Goal: Find specific page/section: Find specific page/section

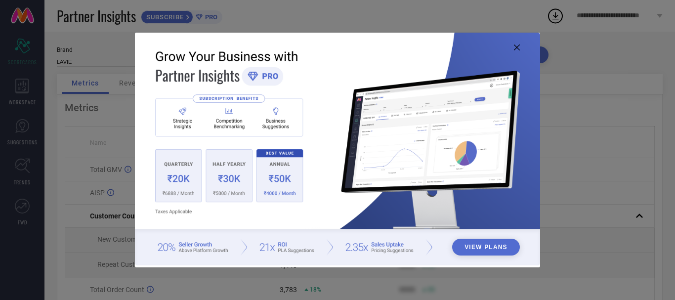
click at [517, 46] on icon at bounding box center [517, 47] width 6 height 6
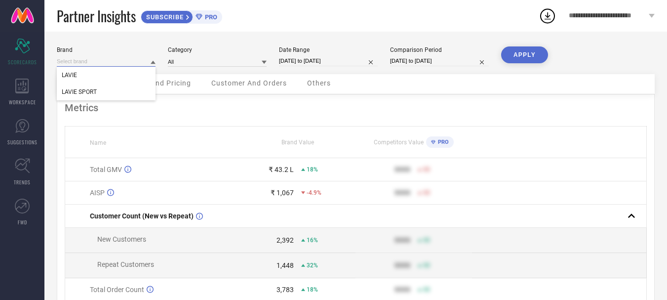
click at [125, 59] on input at bounding box center [106, 61] width 99 height 10
click at [174, 58] on input at bounding box center [217, 61] width 99 height 10
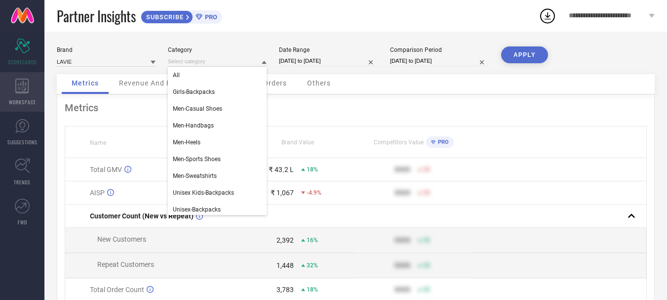
click at [22, 102] on span "WORKSPACE" at bounding box center [22, 101] width 27 height 7
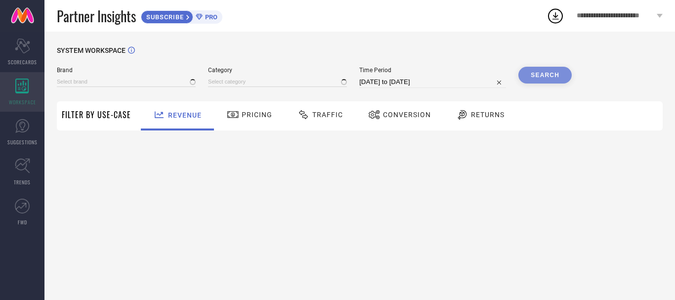
type input "LAVIE"
type input "All"
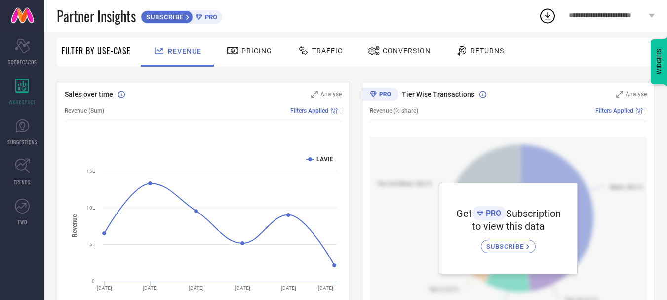
scroll to position [64, 0]
click at [253, 46] on span "Pricing" at bounding box center [257, 50] width 31 height 8
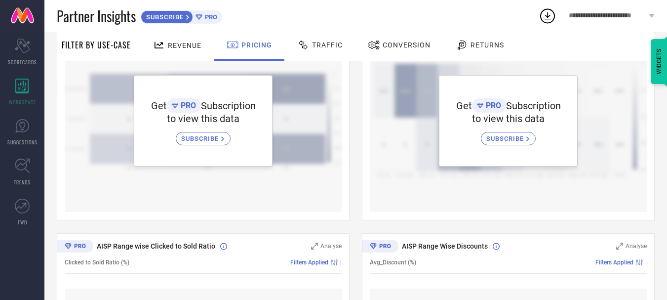
scroll to position [172, 0]
click at [35, 52] on div "Scorecard SCORECARDS" at bounding box center [22, 52] width 44 height 40
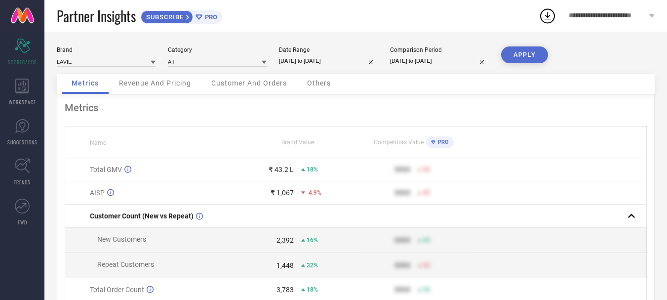
click at [200, 20] on div "PRO" at bounding box center [205, 16] width 24 height 7
